Goal: Transaction & Acquisition: Book appointment/travel/reservation

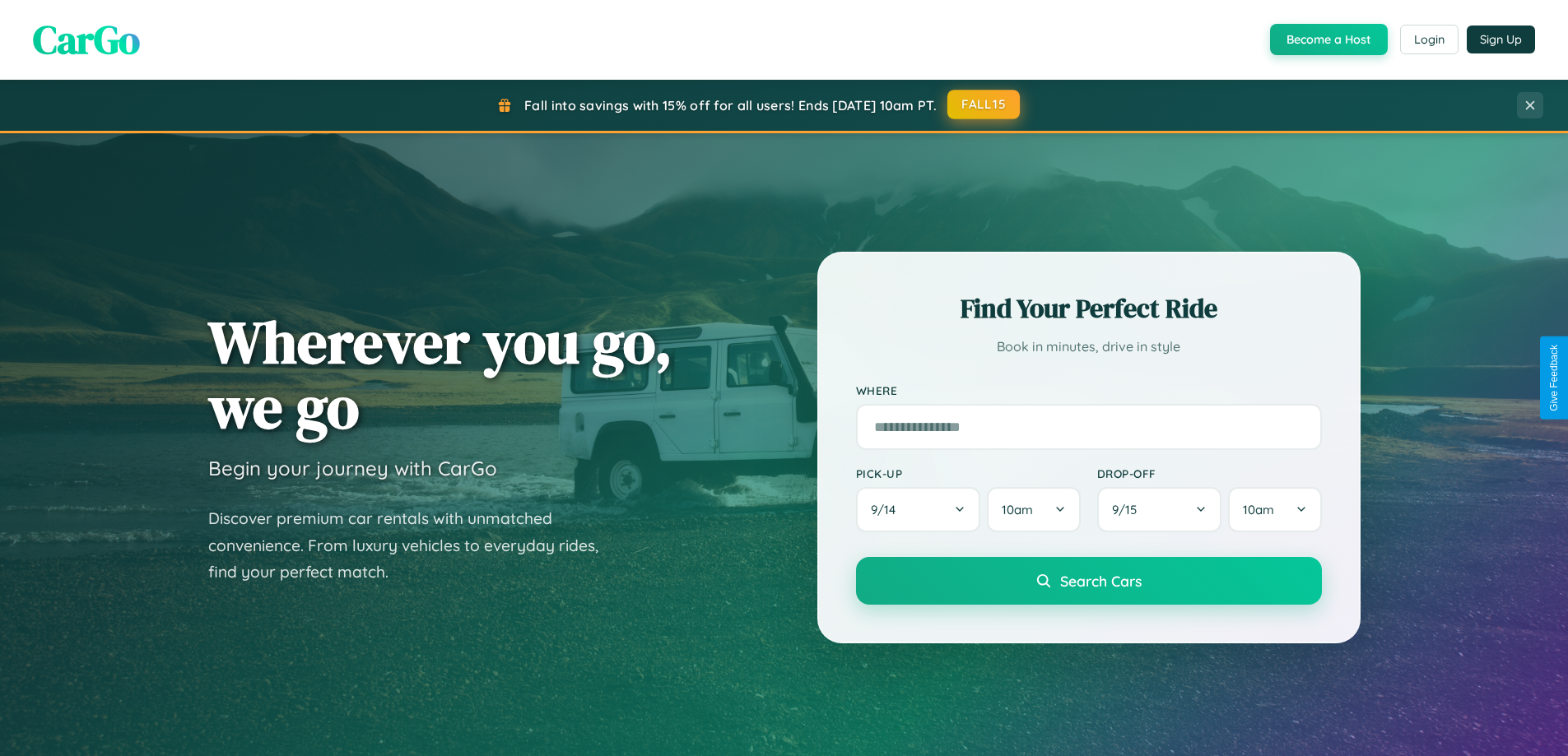
click at [984, 104] on button "FALL15" at bounding box center [984, 104] width 73 height 30
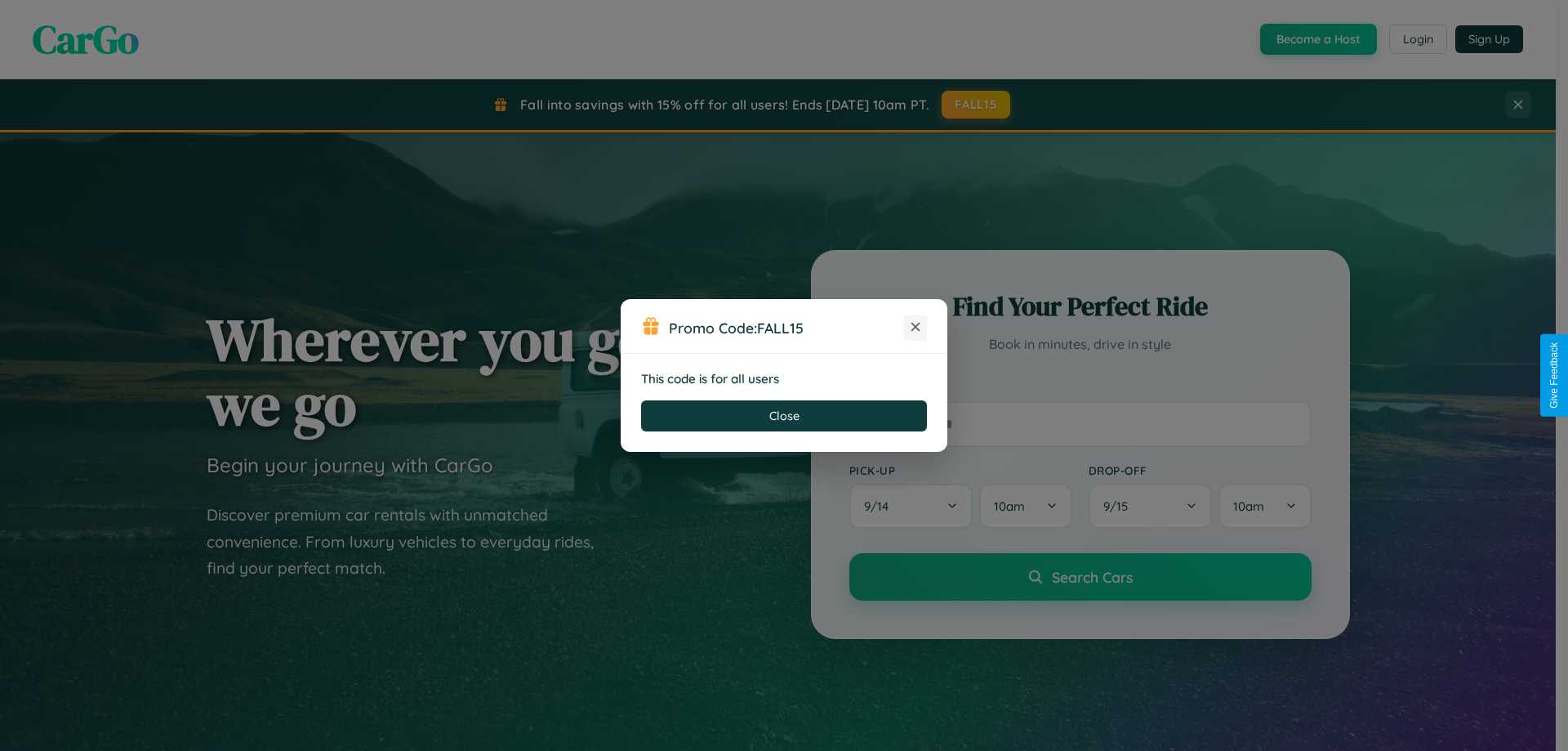
click at [916, 328] on icon at bounding box center [916, 327] width 16 height 16
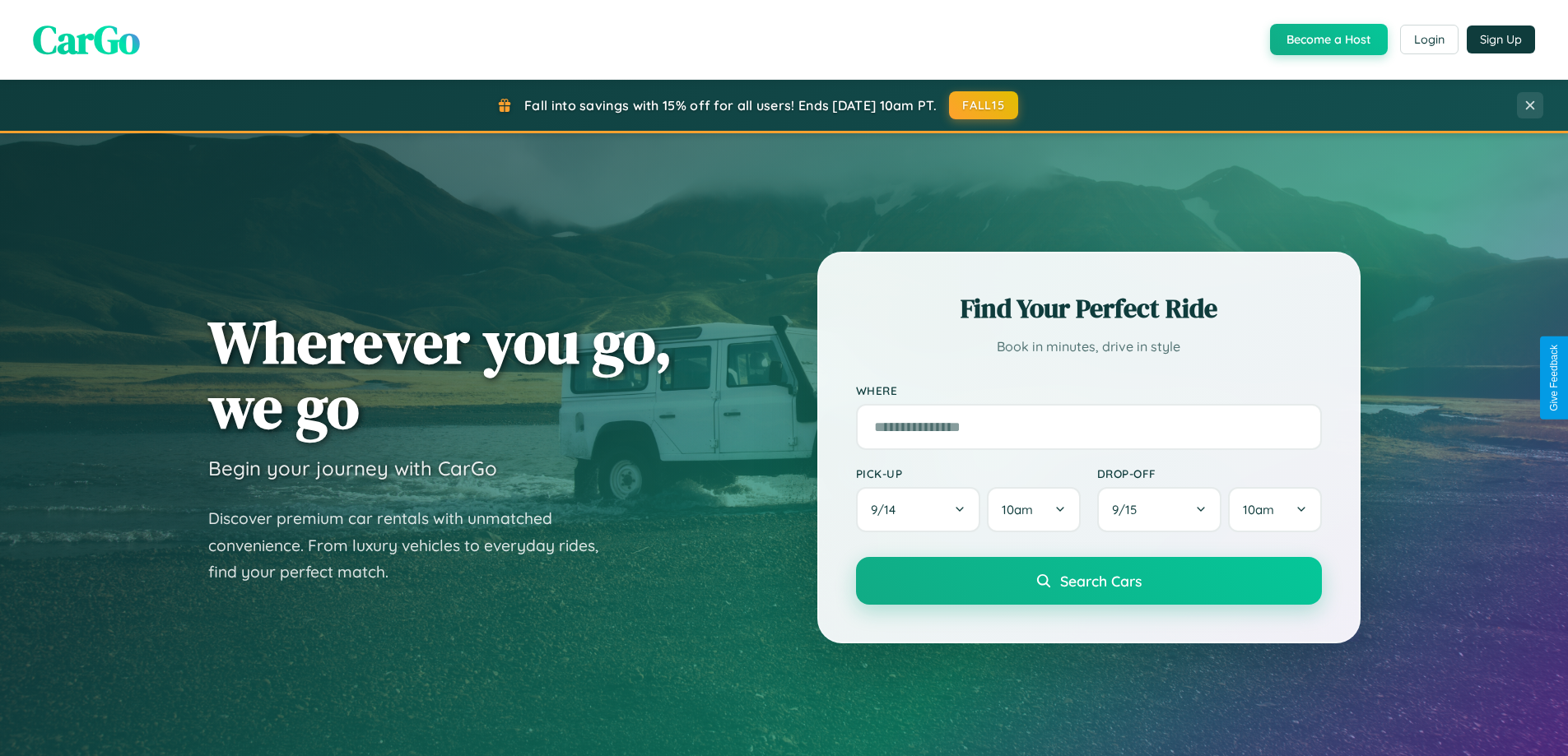
scroll to position [1132, 0]
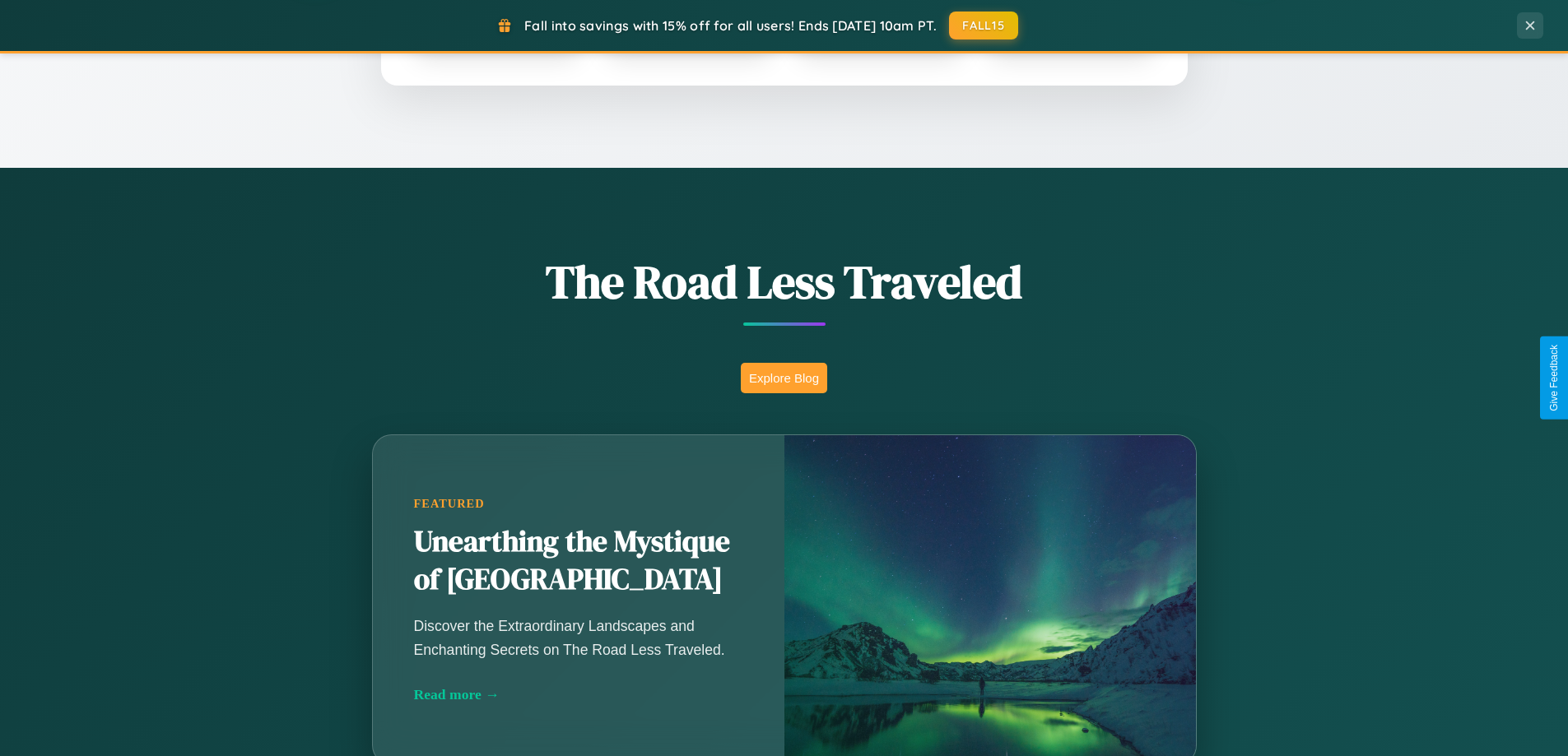
click at [784, 378] on button "Explore Blog" at bounding box center [784, 377] width 86 height 30
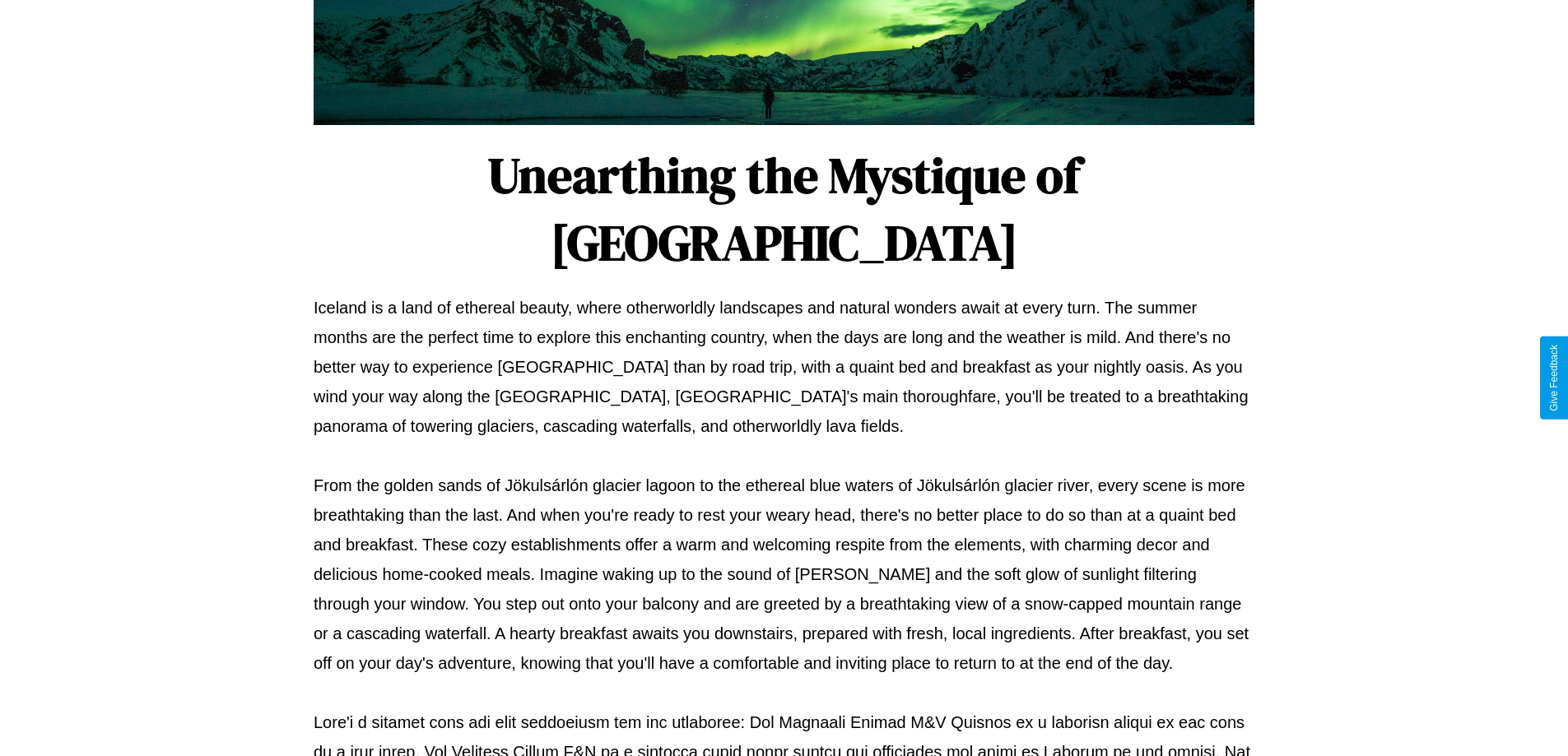
scroll to position [532, 0]
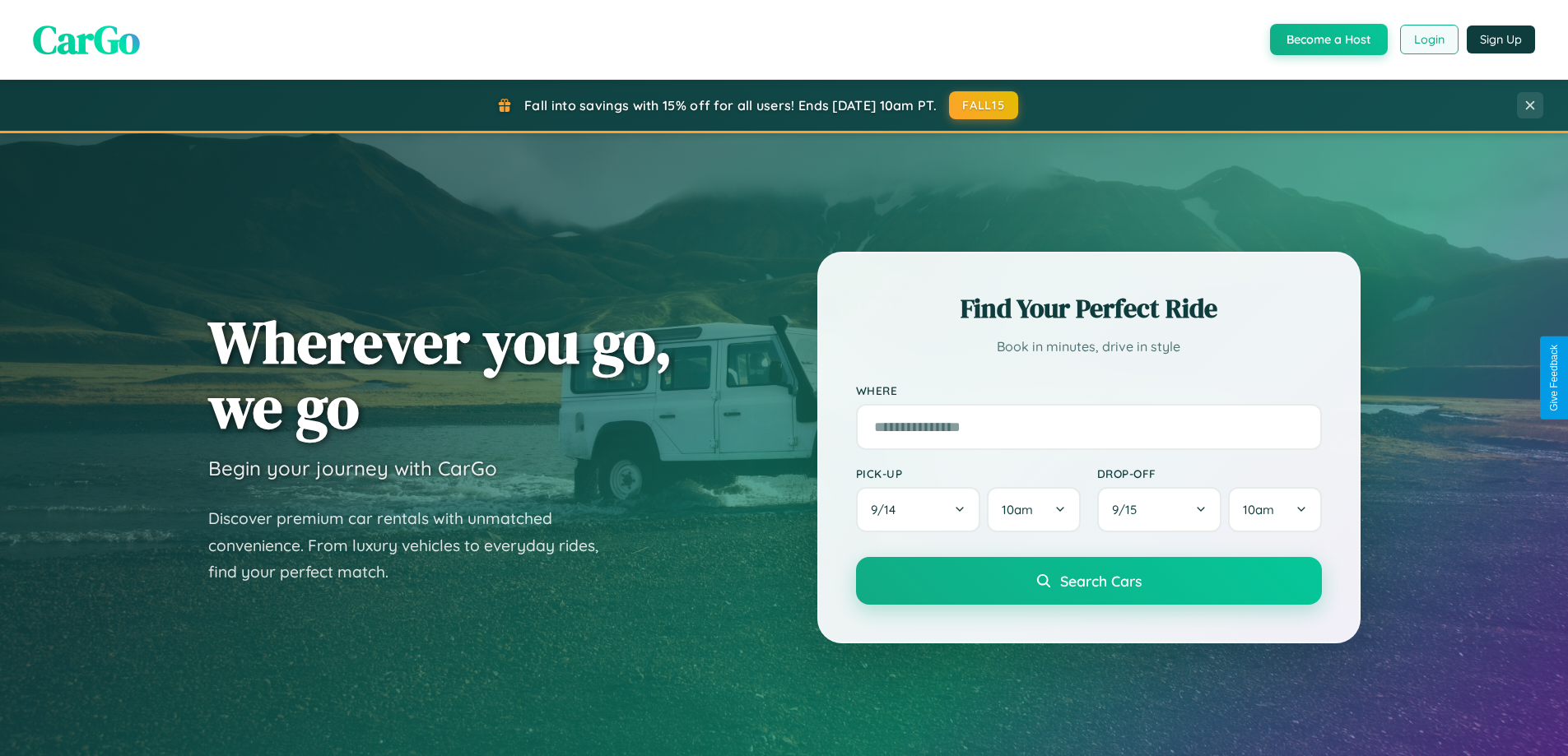
click at [1428, 39] on button "Login" at bounding box center [1429, 39] width 58 height 30
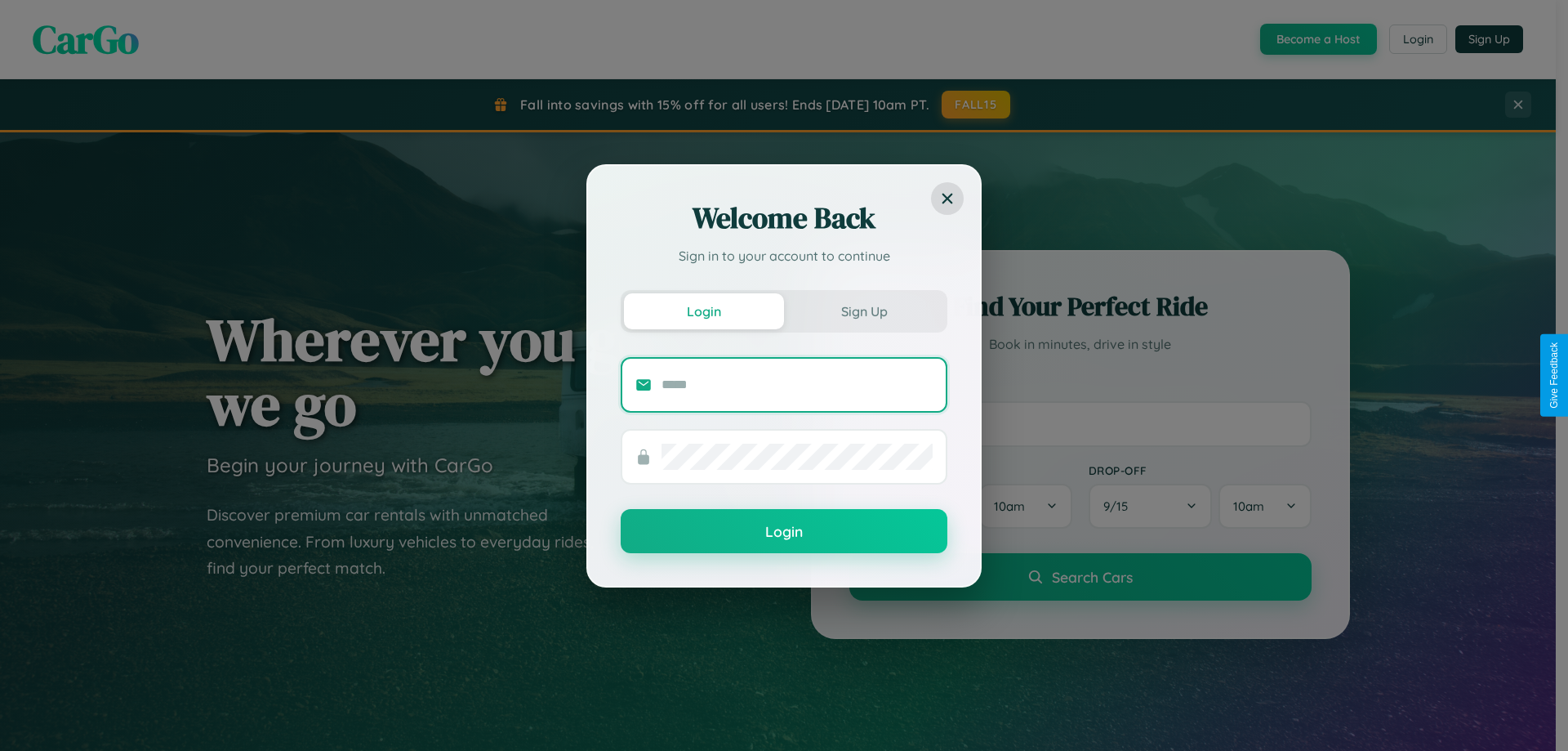
click at [798, 384] on input "text" at bounding box center [797, 385] width 272 height 26
type input "**********"
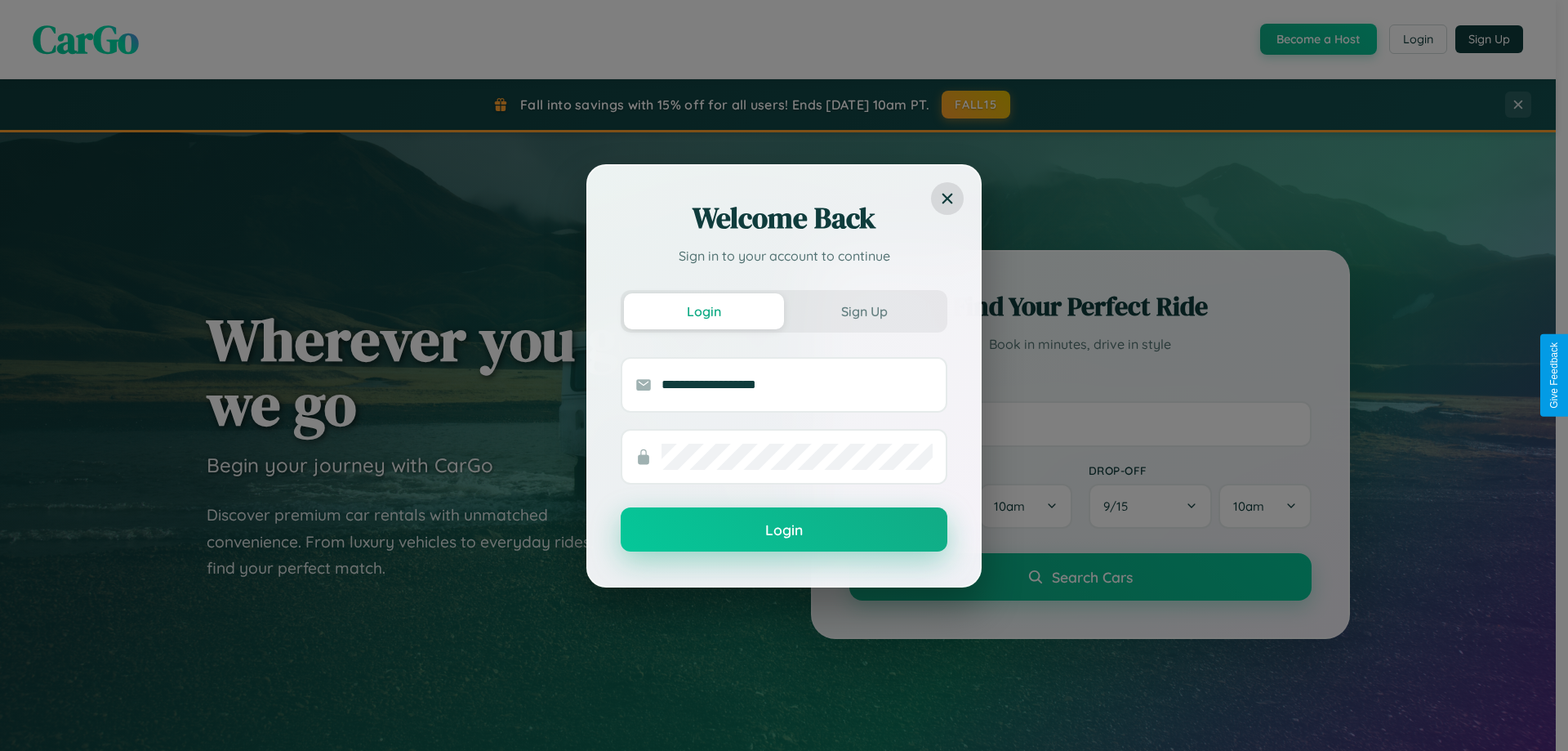
click at [784, 531] on button "Login" at bounding box center [784, 529] width 327 height 44
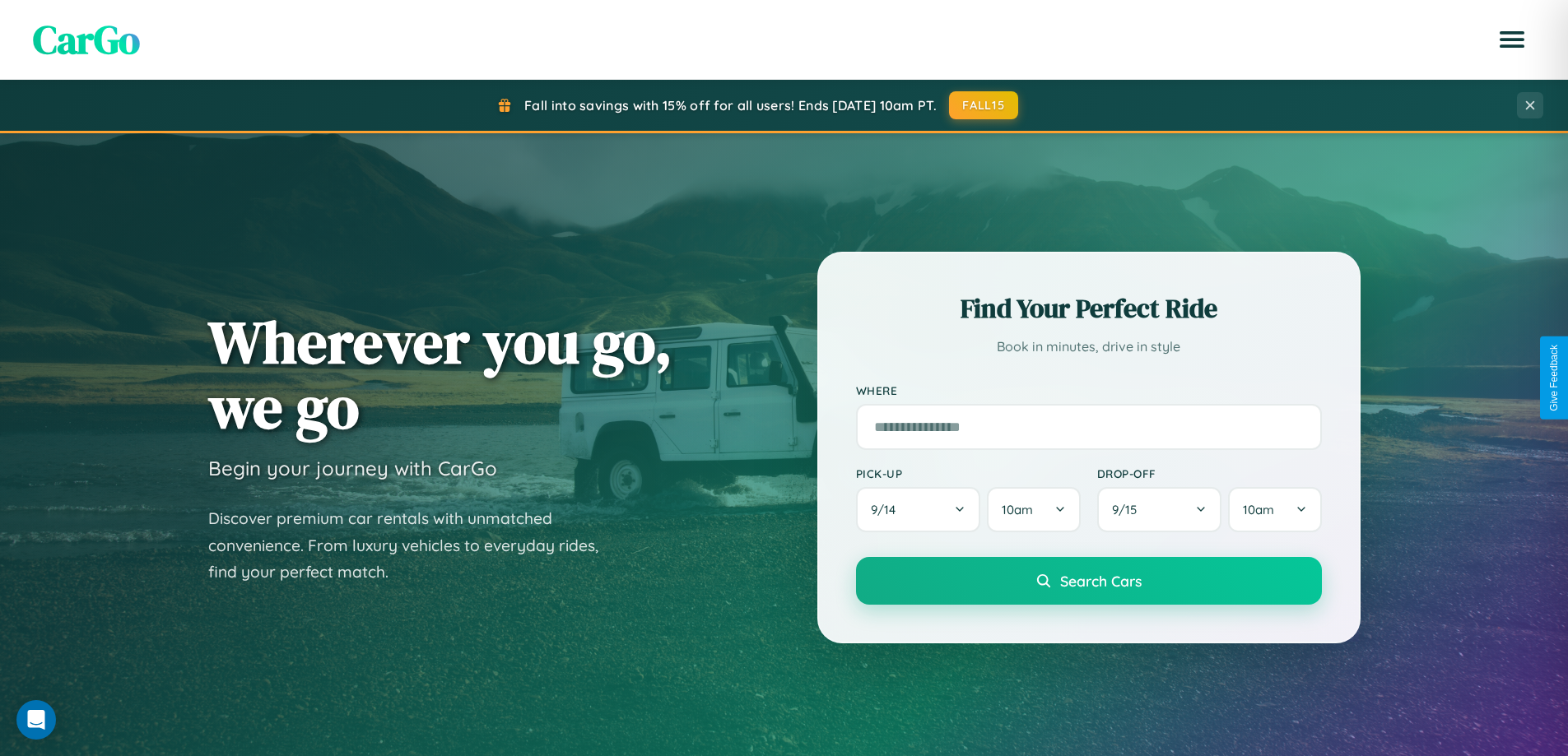
scroll to position [709, 0]
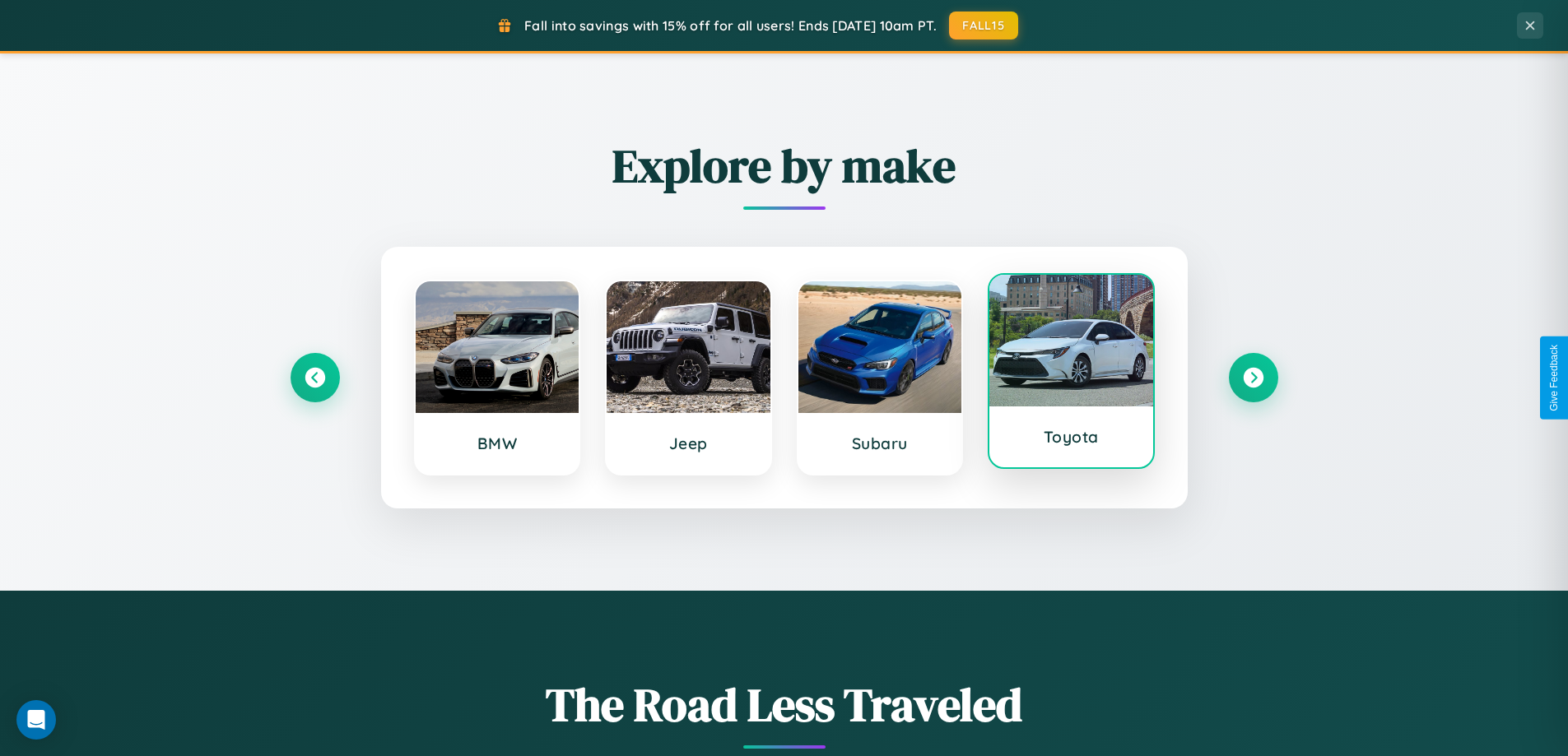
click at [1071, 378] on div at bounding box center [1071, 340] width 164 height 132
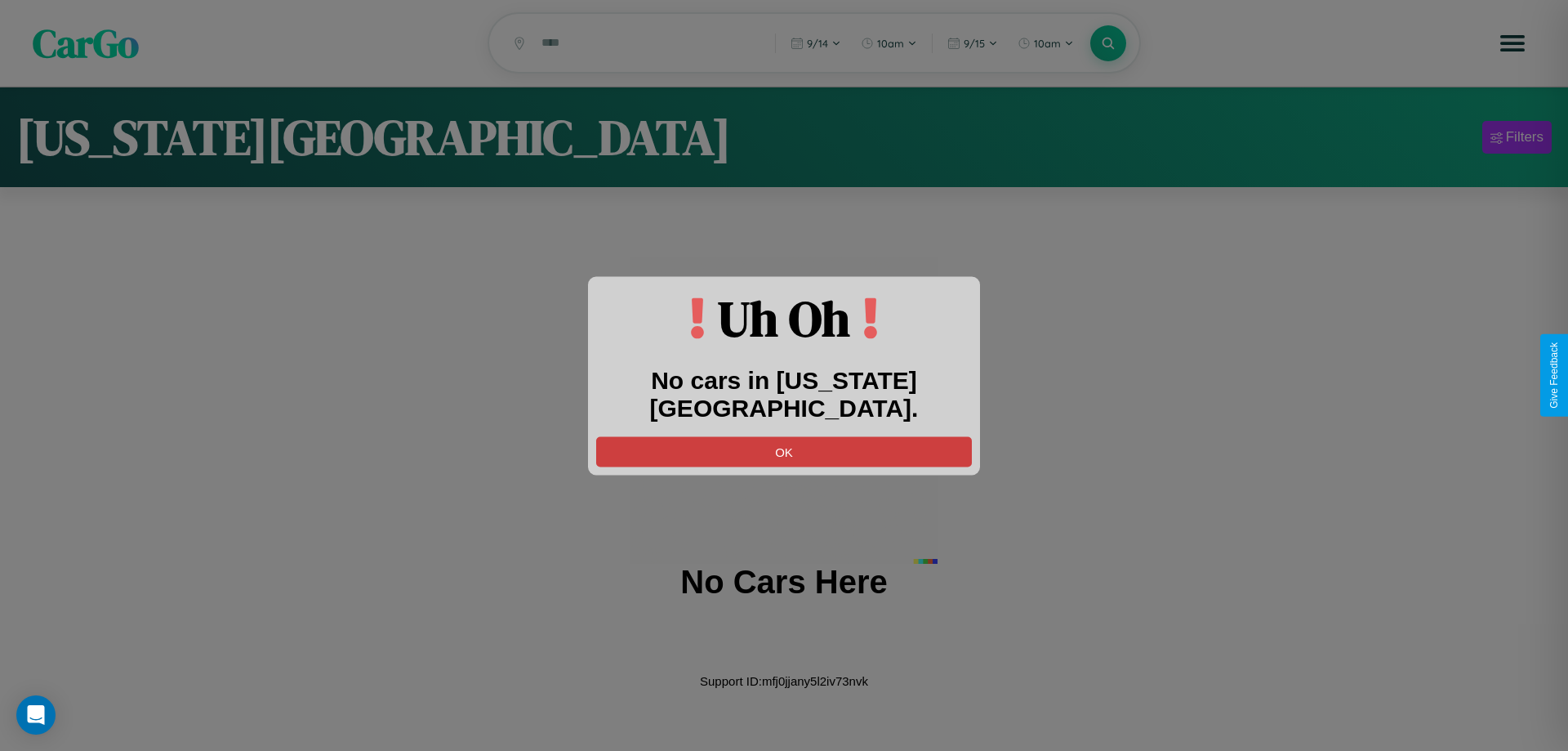
click at [784, 436] on button "OK" at bounding box center [784, 450] width 375 height 30
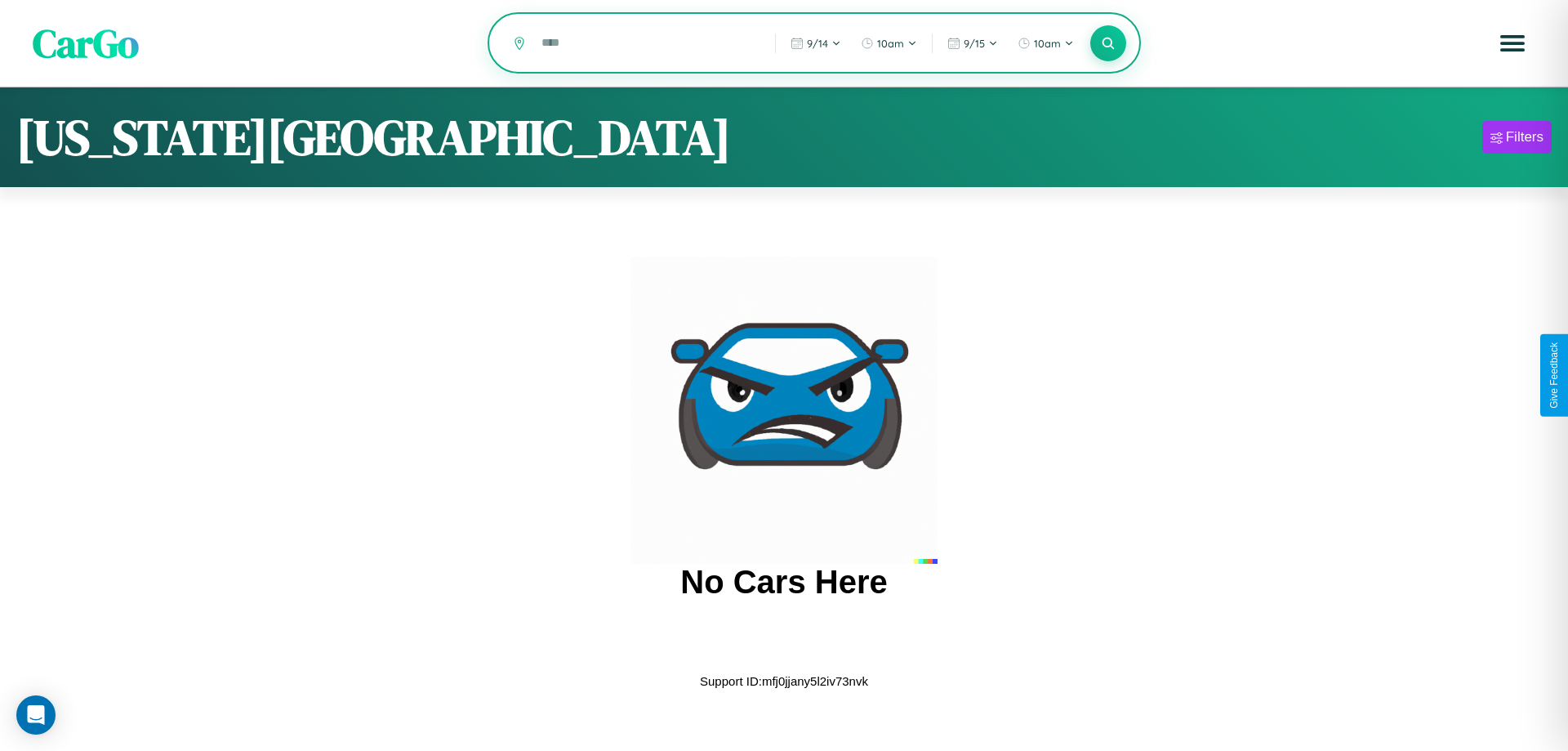
click at [647, 44] on input "text" at bounding box center [646, 43] width 226 height 29
click at [1108, 44] on icon at bounding box center [1107, 42] width 15 height 15
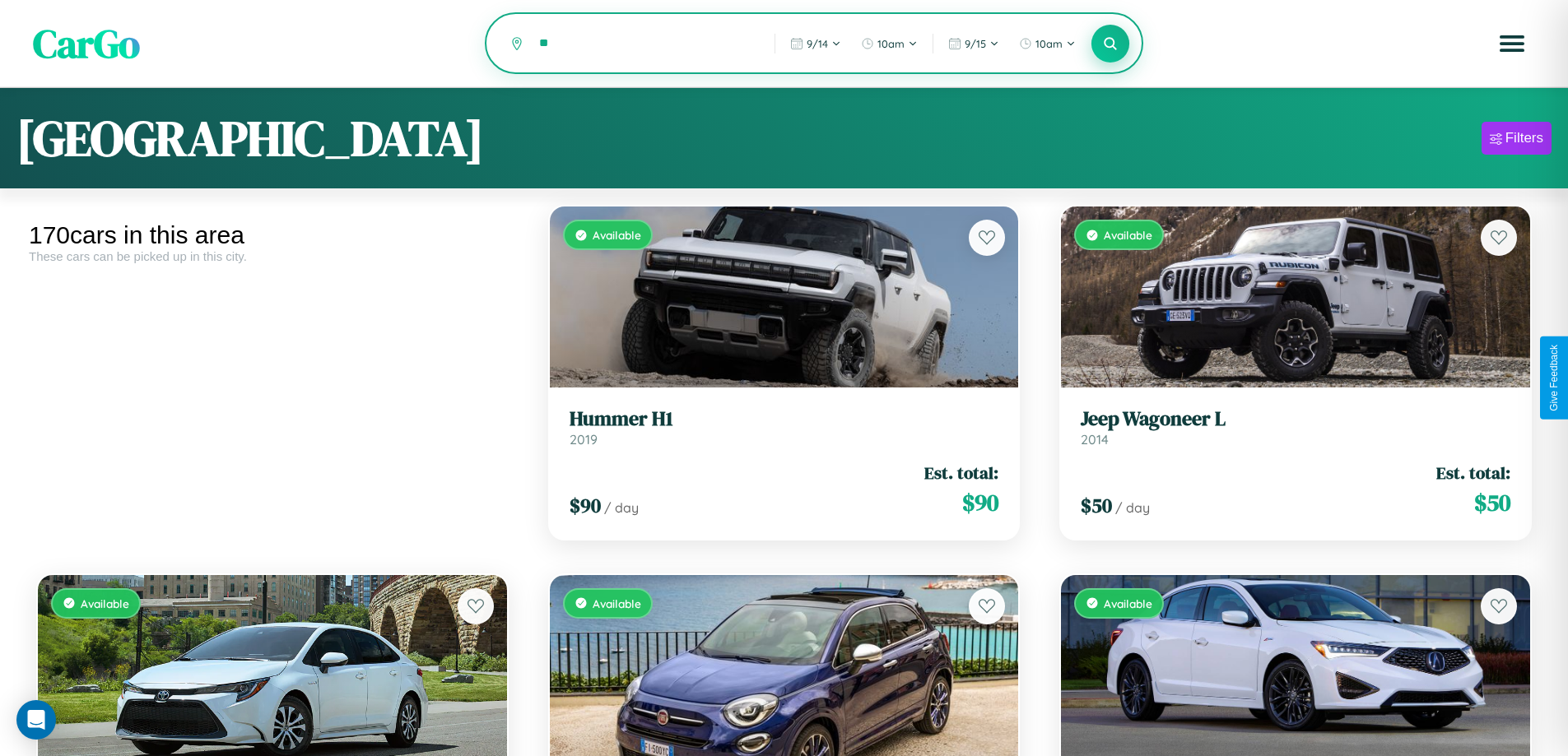
type input "*"
click at [1110, 45] on icon at bounding box center [1110, 43] width 15 height 15
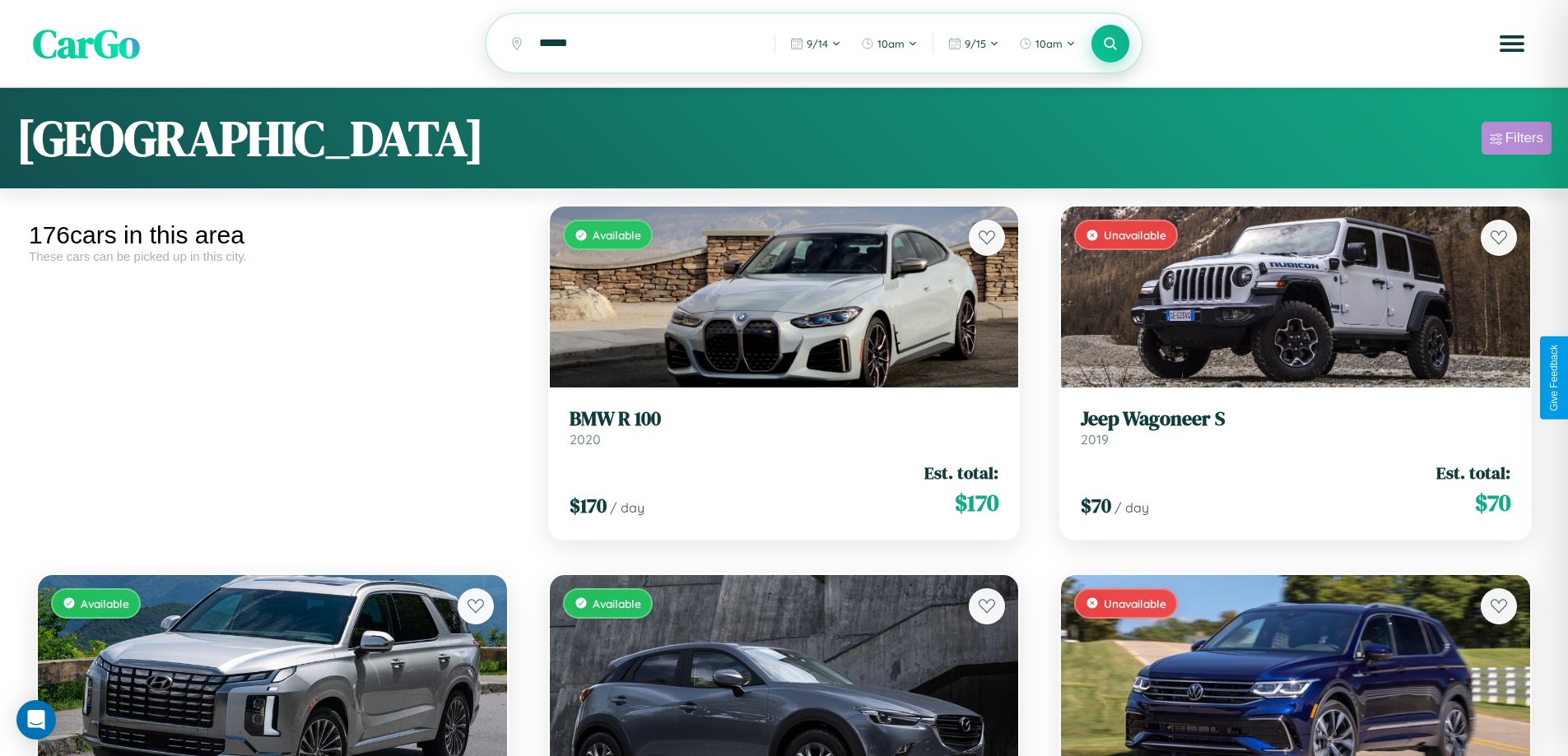
click at [1516, 141] on div "Filters" at bounding box center [1524, 138] width 38 height 16
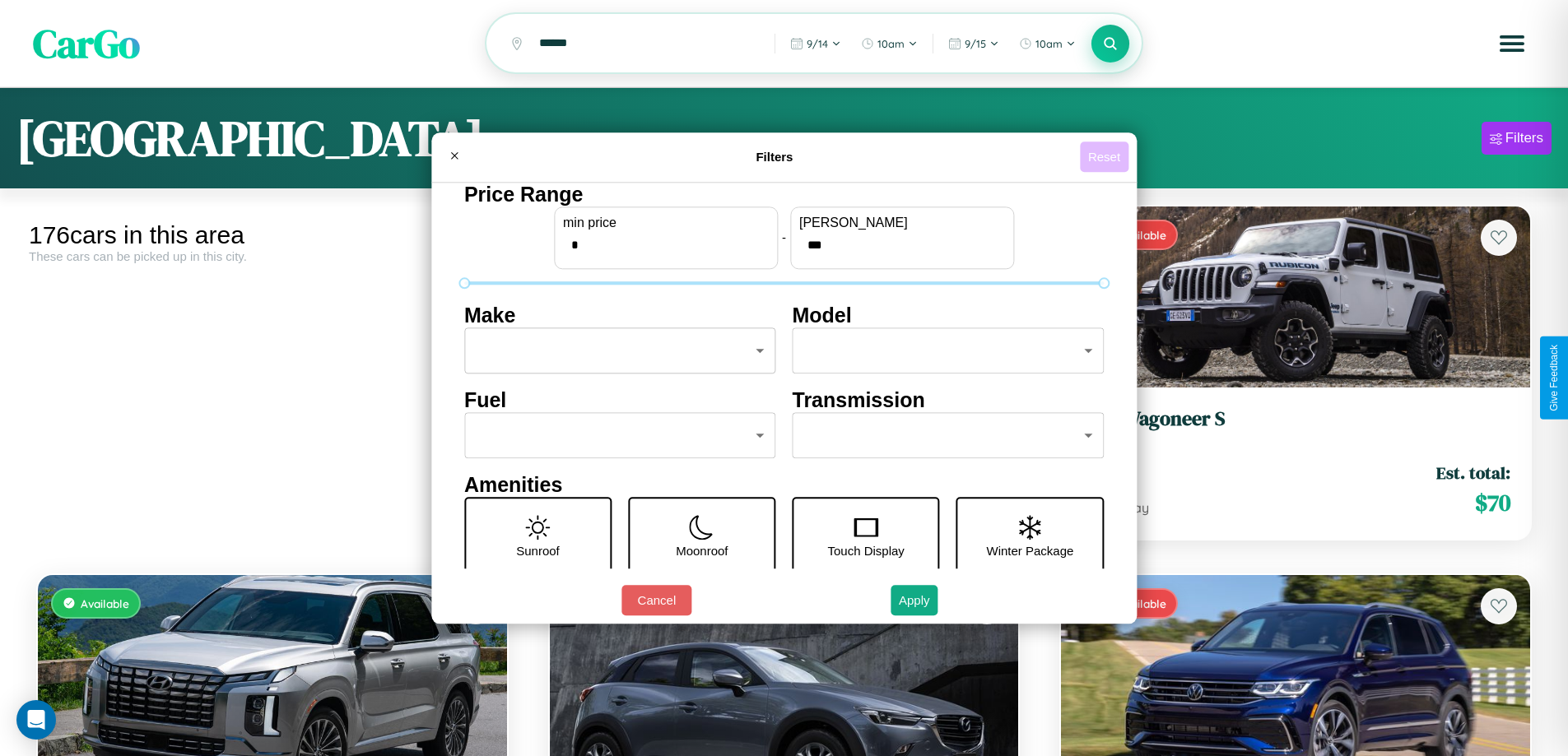
click at [1106, 156] on button "Reset" at bounding box center [1104, 156] width 48 height 30
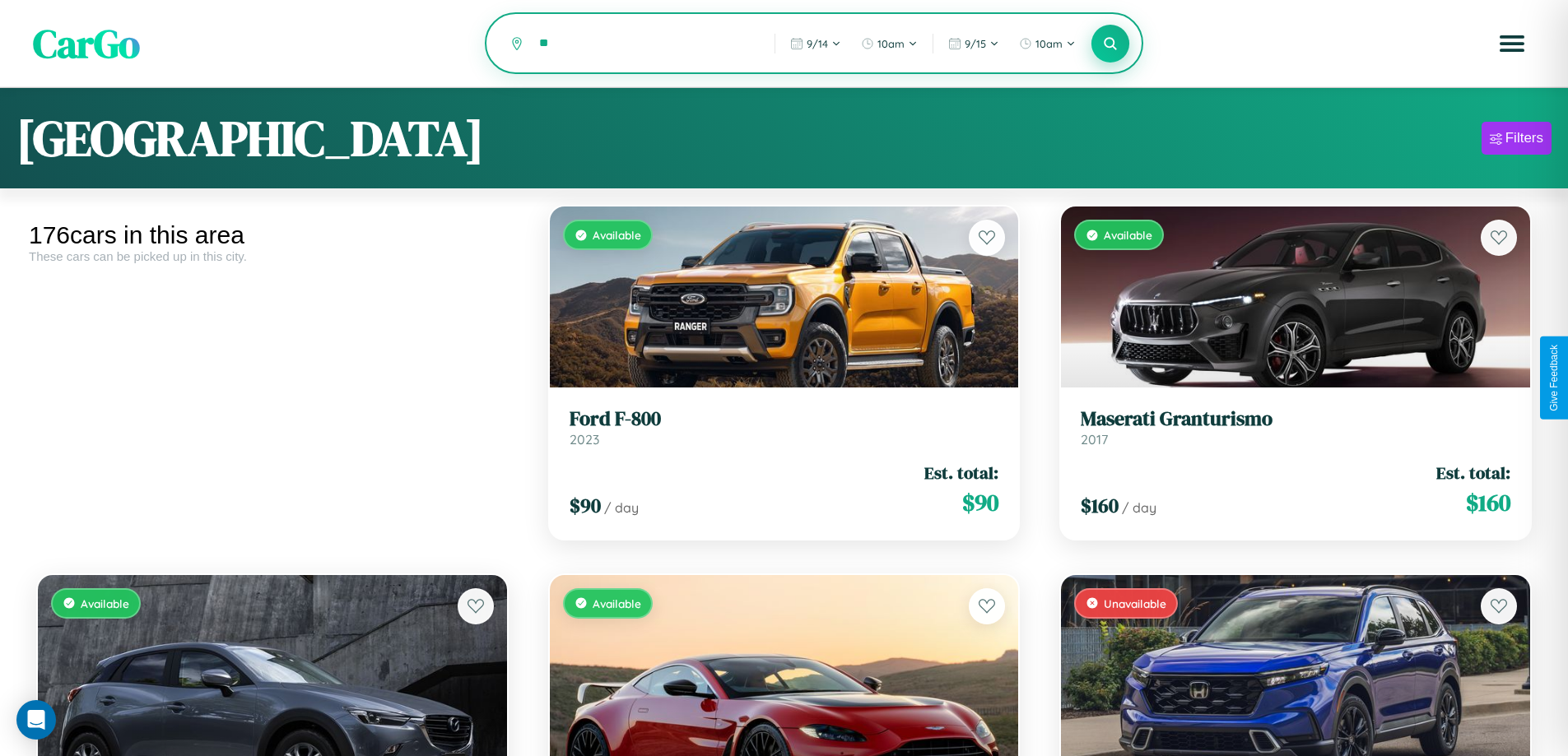
type input "*"
type input "****"
click at [1110, 45] on icon at bounding box center [1110, 43] width 15 height 15
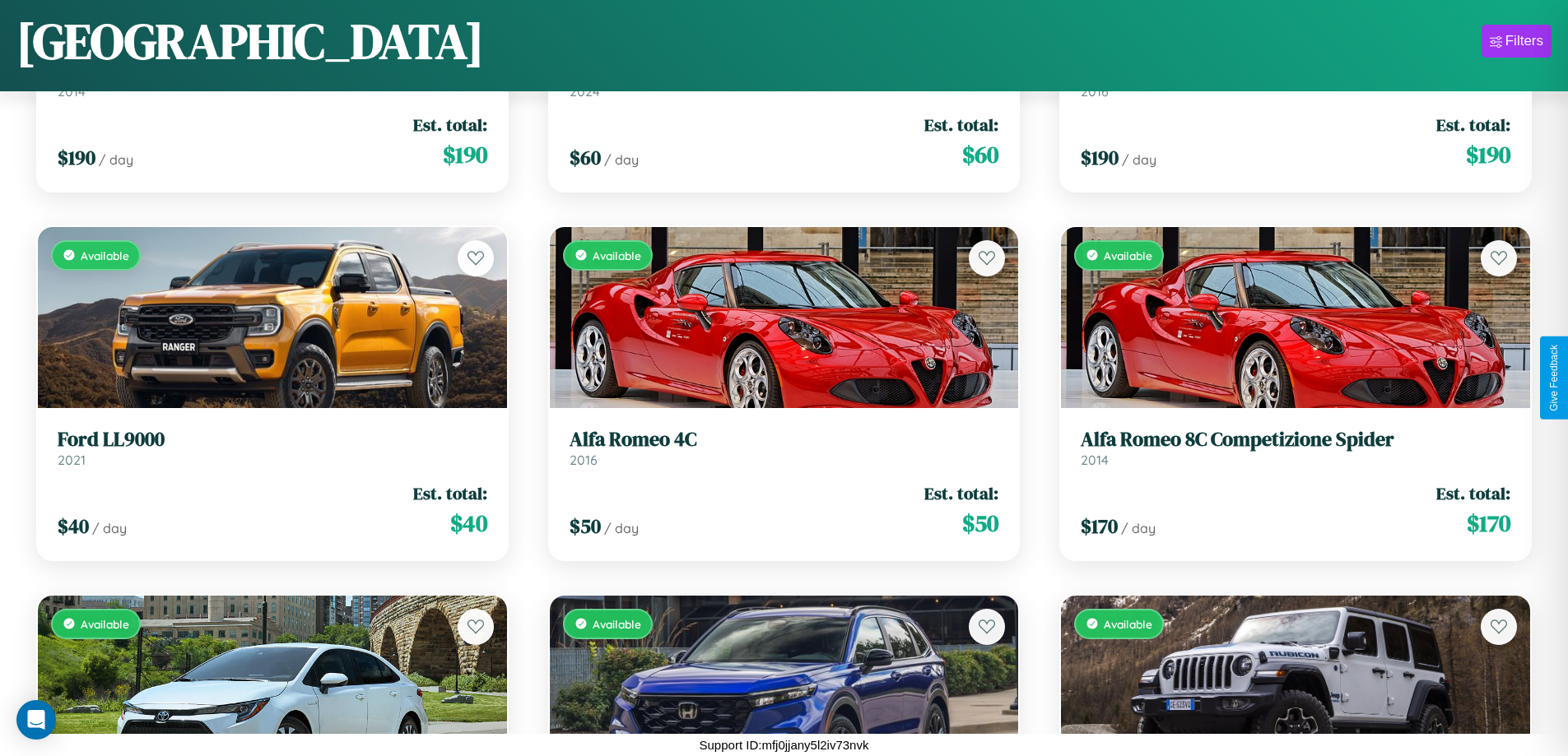
scroll to position [10913, 0]
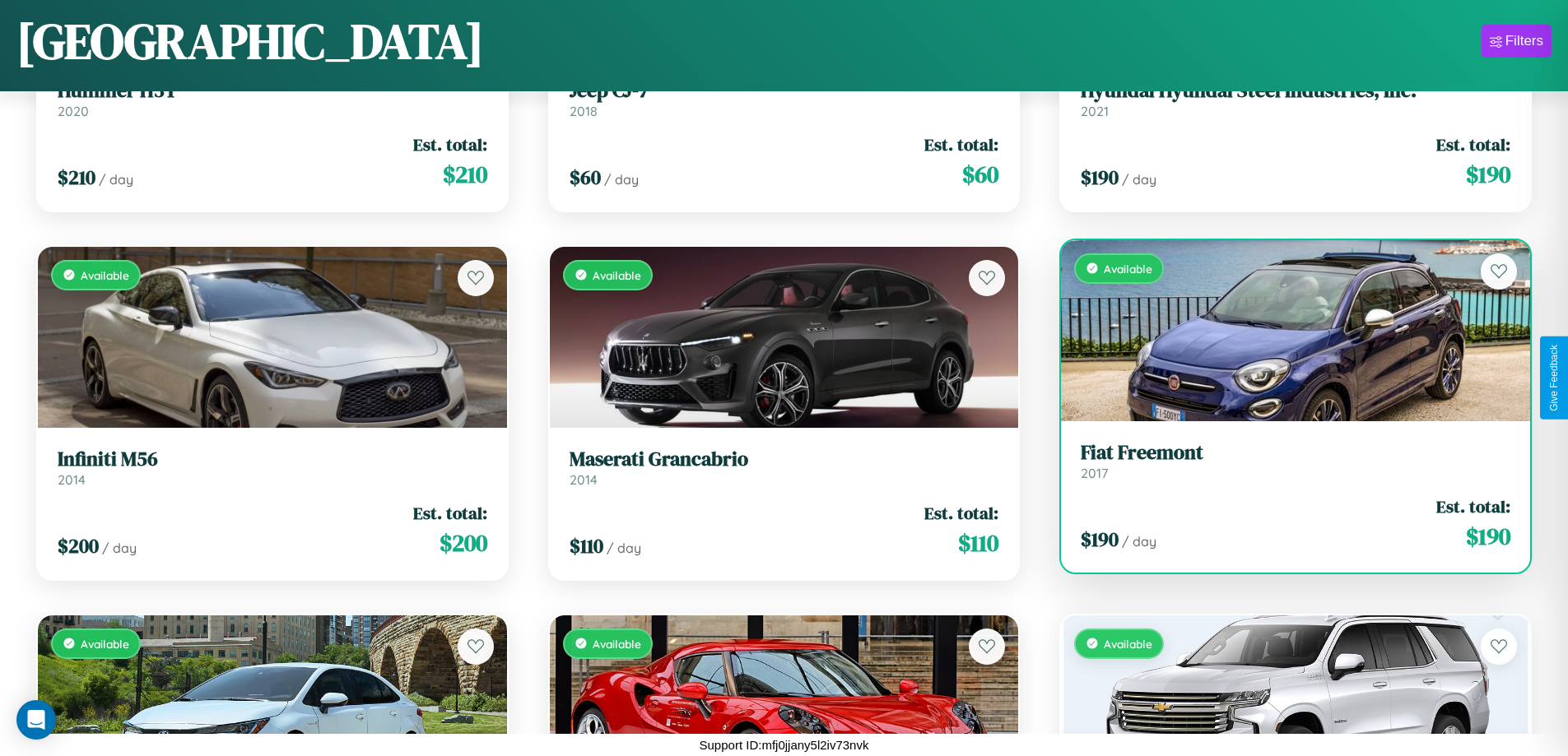
click at [1284, 467] on link "Fiat Freemont 2017" at bounding box center [1295, 461] width 430 height 40
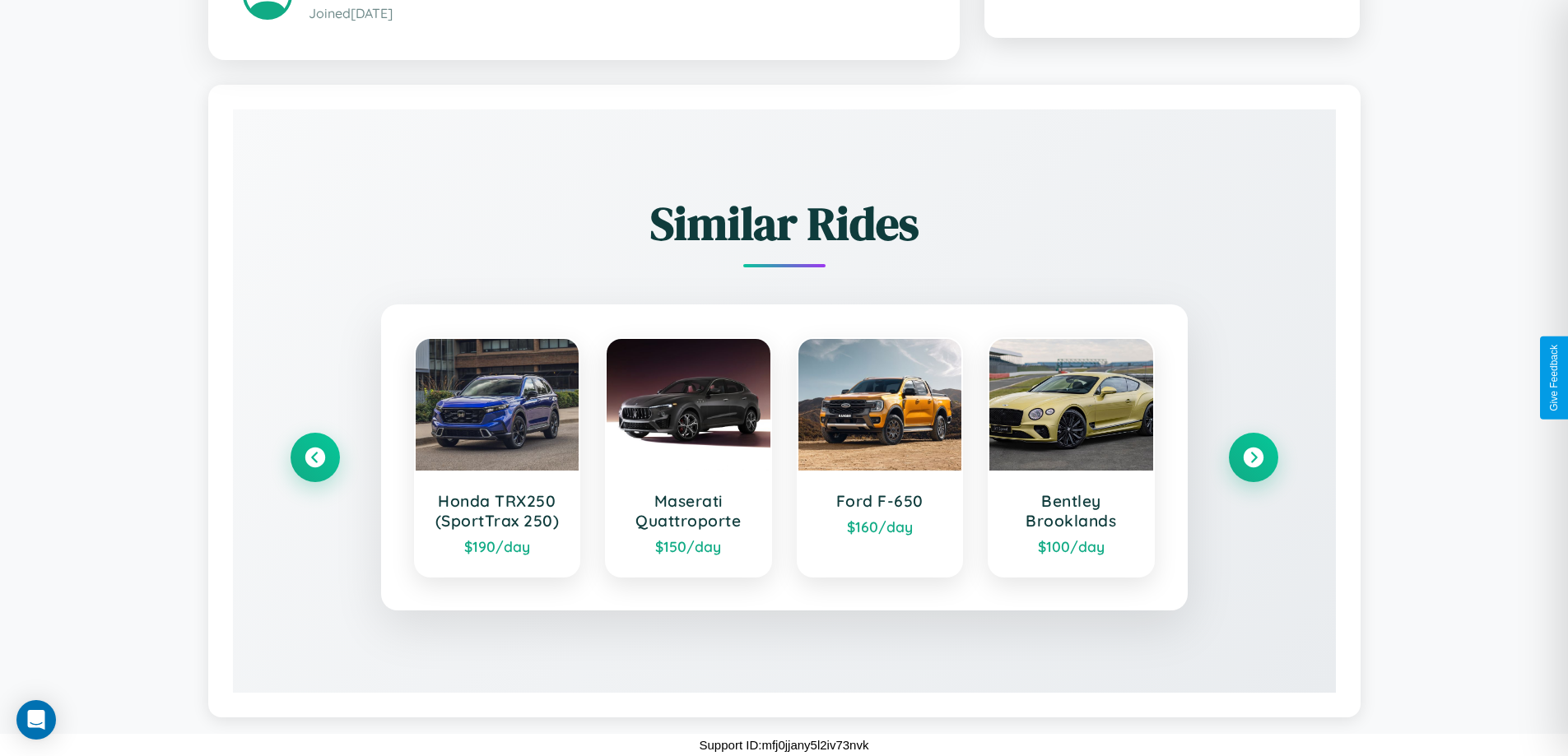
scroll to position [938, 0]
click at [315, 457] on icon at bounding box center [315, 458] width 22 height 22
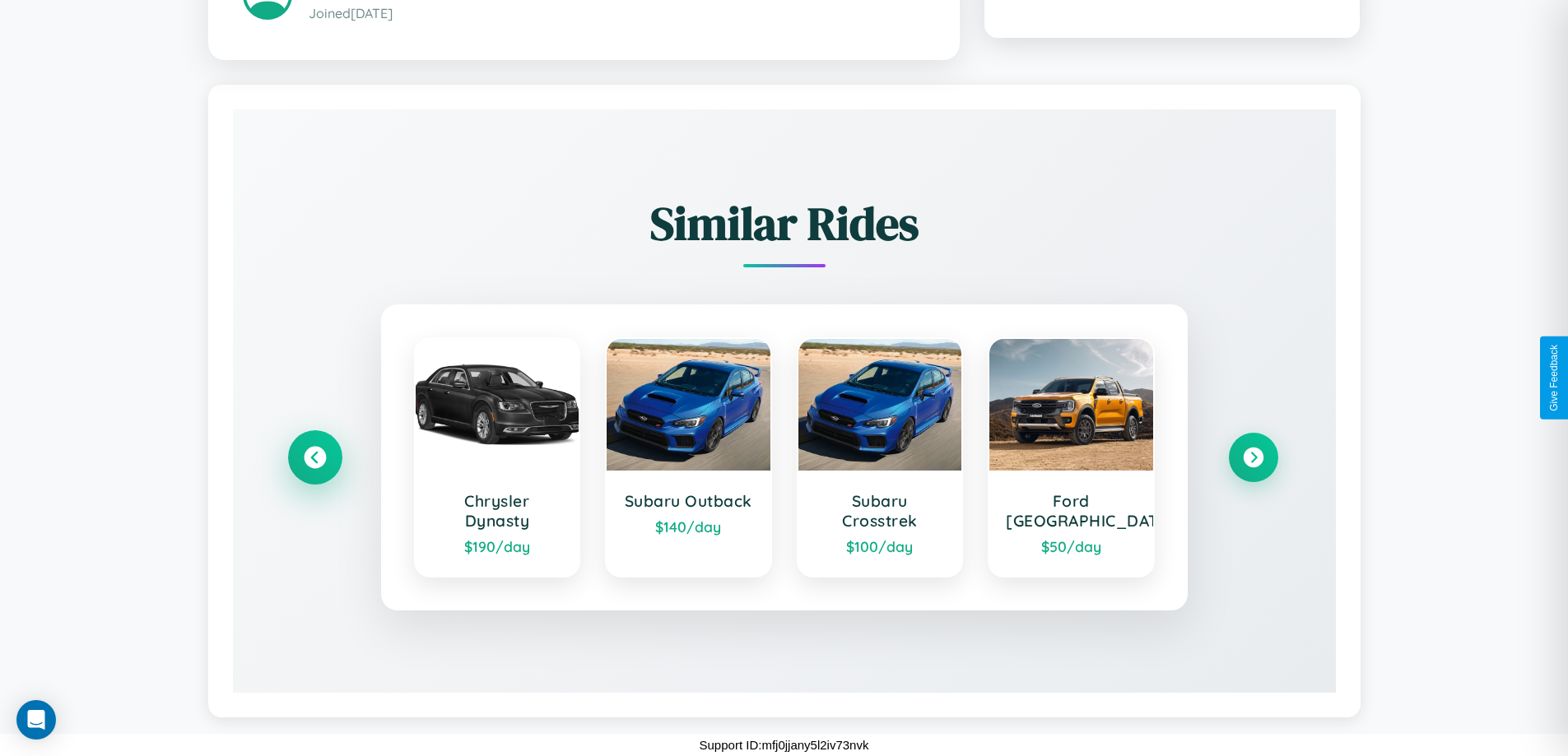
click at [315, 457] on icon at bounding box center [315, 458] width 22 height 22
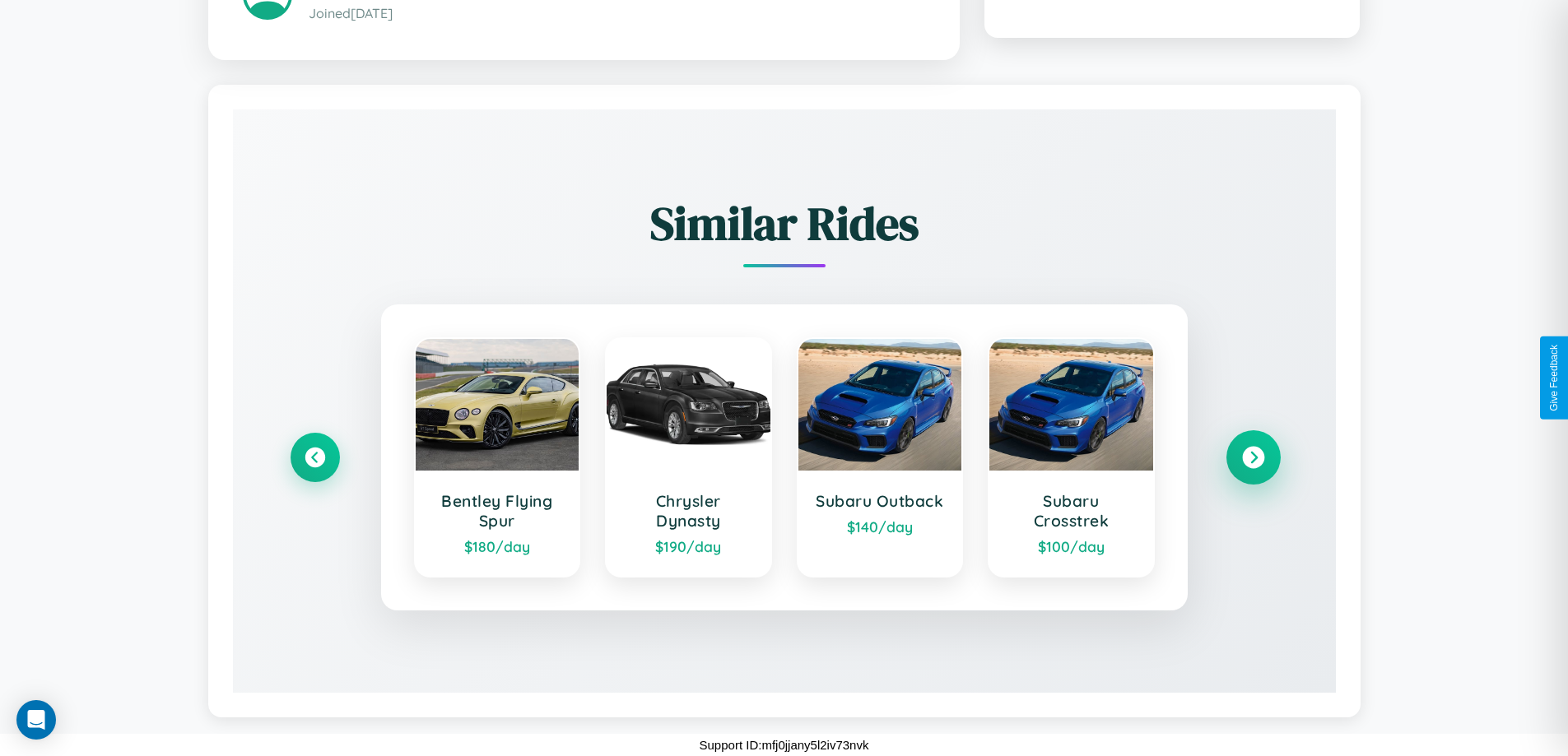
click at [1253, 457] on icon at bounding box center [1253, 458] width 22 height 22
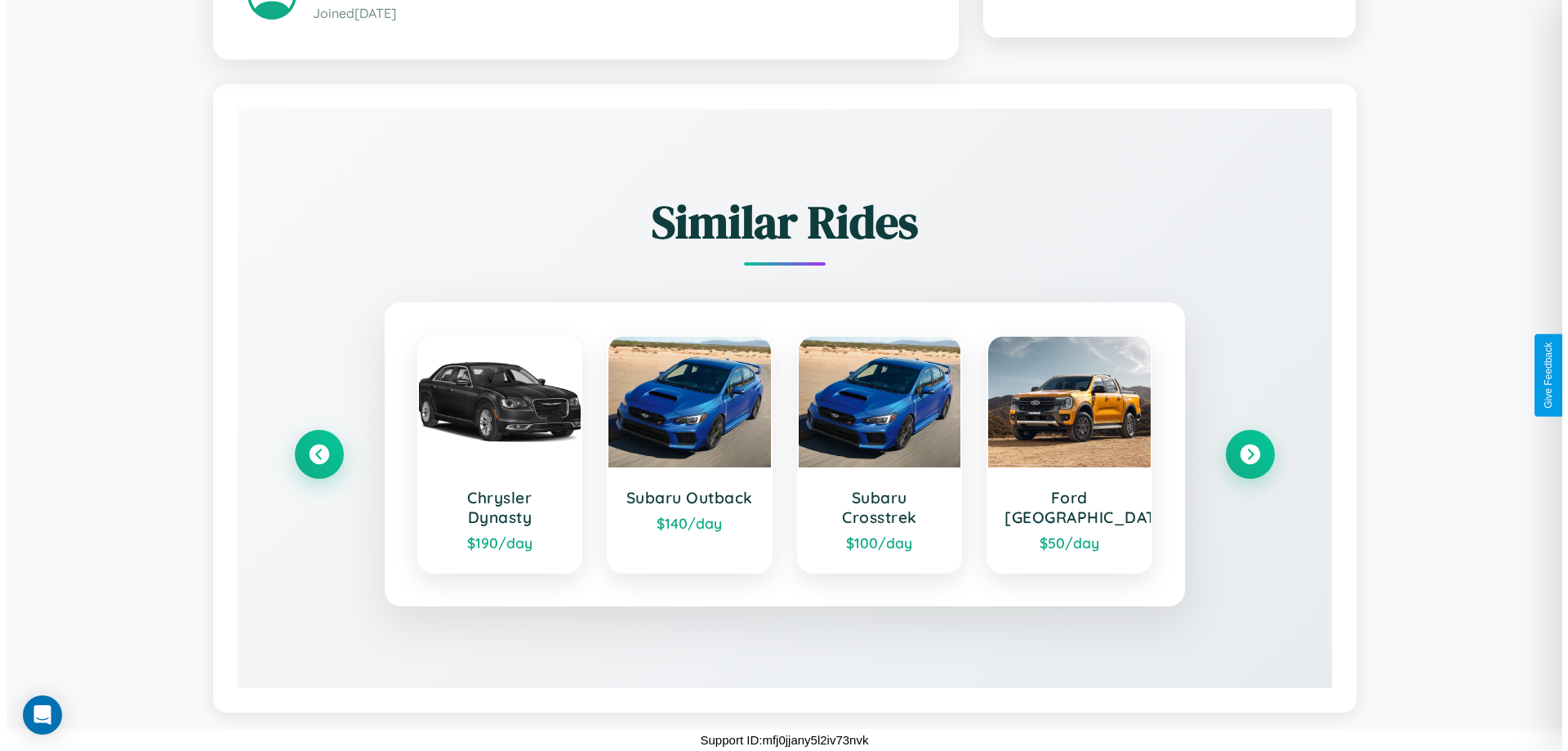
scroll to position [0, 0]
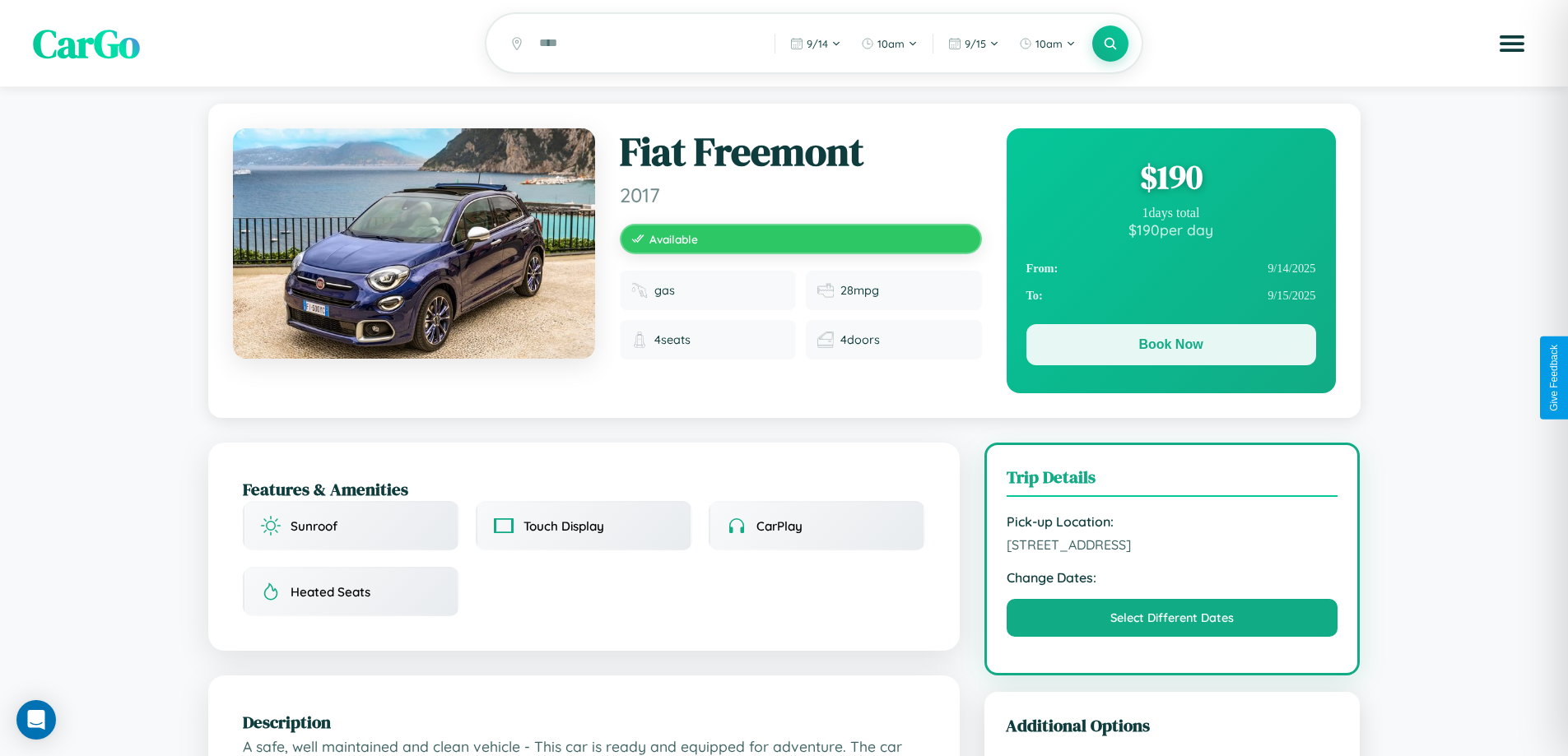
click at [1170, 349] on button "Book Now" at bounding box center [1171, 344] width 290 height 41
